Goal: Task Accomplishment & Management: Manage account settings

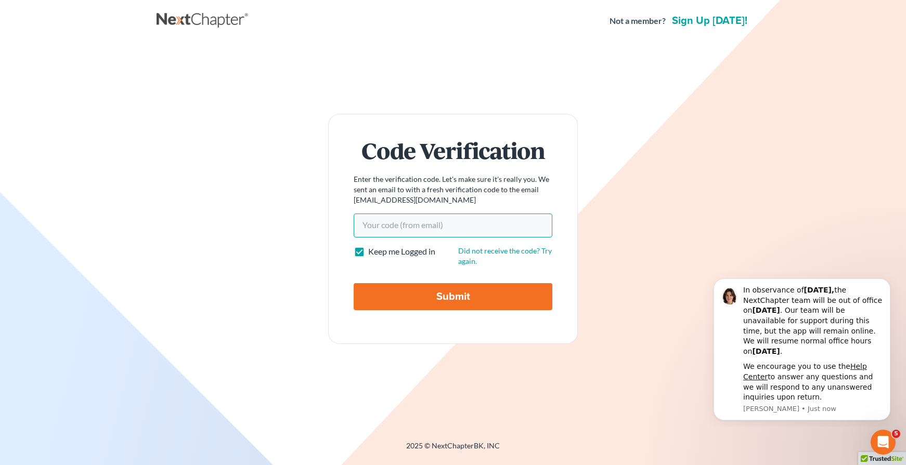
click at [416, 229] on input "Your code(from email)" at bounding box center [453, 226] width 199 height 24
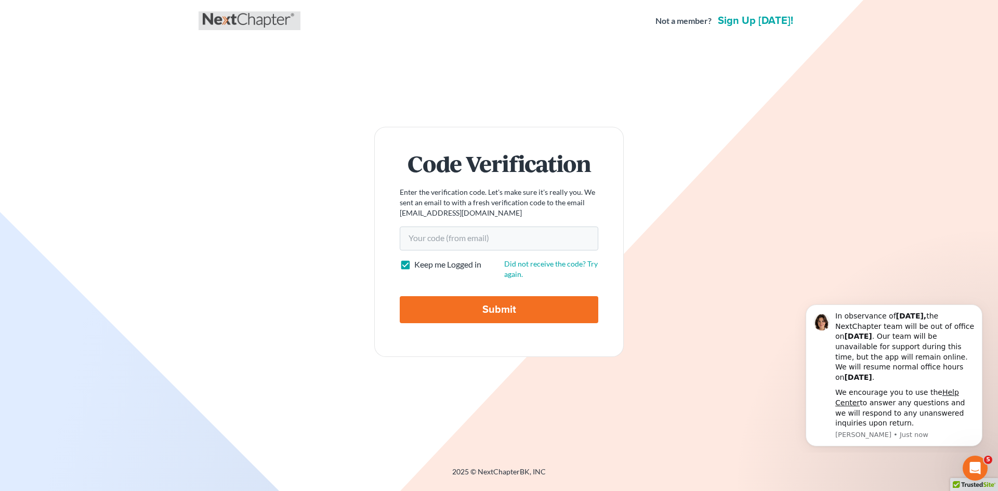
click at [273, 19] on link at bounding box center [250, 20] width 94 height 19
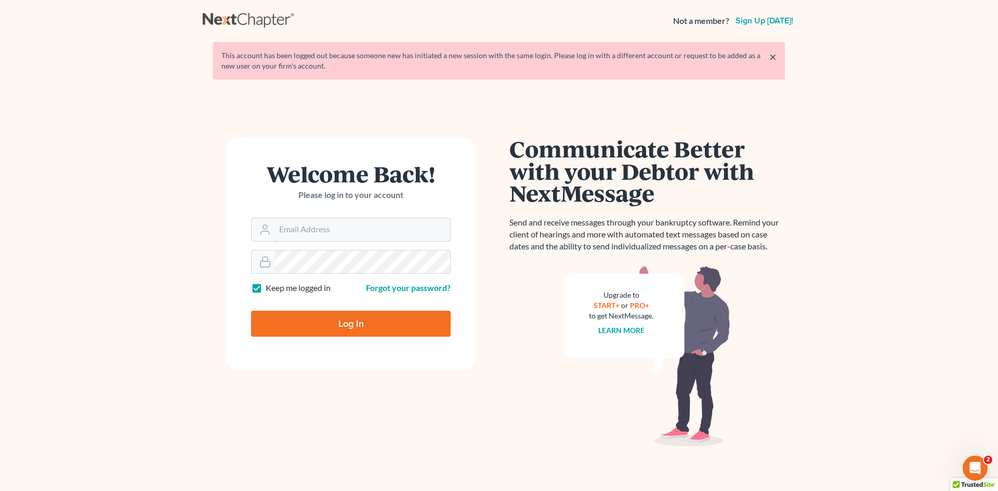
type input "jmoore@moorelawllc.com"
click at [345, 320] on input "Log In" at bounding box center [351, 324] width 200 height 26
type input "Thinking..."
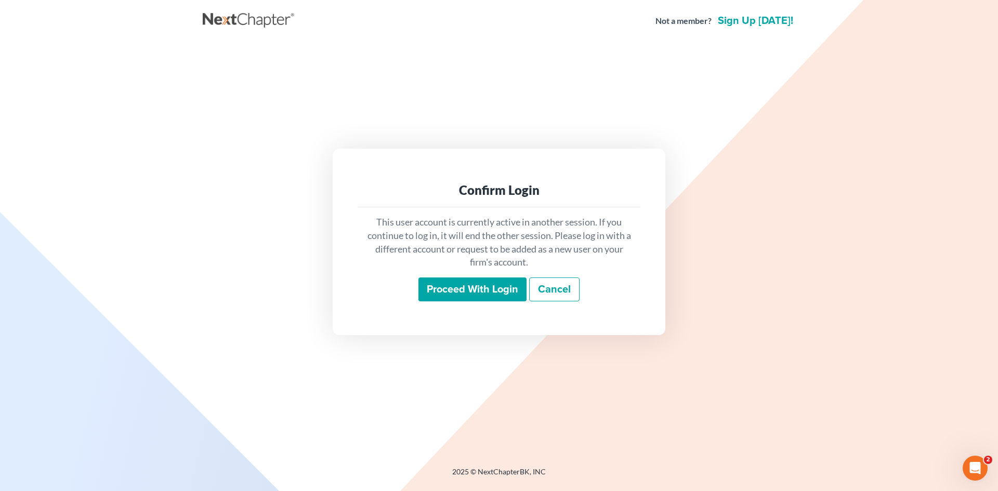
click at [477, 291] on input "Proceed with login" at bounding box center [473, 290] width 108 height 24
